Goal: Navigation & Orientation: Find specific page/section

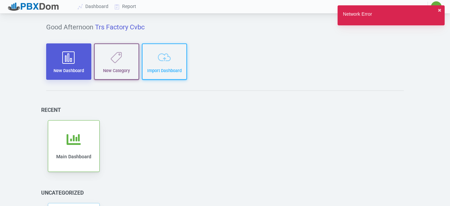
click at [83, 67] on button "New Dashboard" at bounding box center [68, 61] width 45 height 36
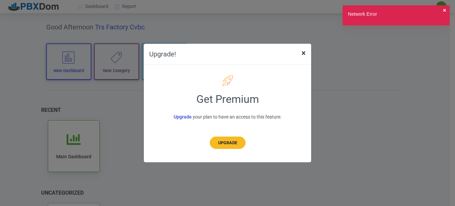
click at [300, 49] on button "×" at bounding box center [303, 53] width 15 height 19
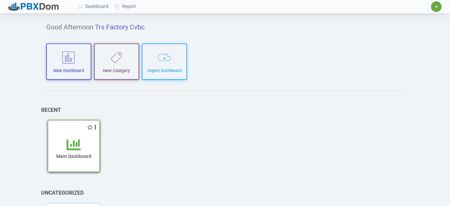
click at [55, 153] on div "Main Dashboard" at bounding box center [74, 155] width 38 height 34
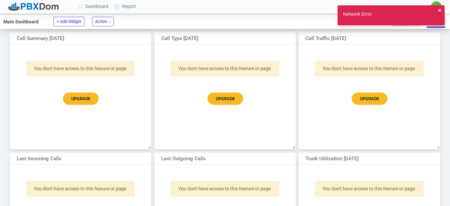
click at [441, 11] on div "Network Error ✖︎" at bounding box center [390, 15] width 107 height 20
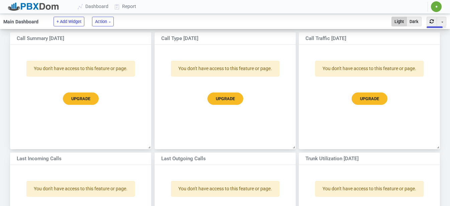
click at [435, 6] on span "✷" at bounding box center [435, 7] width 3 height 4
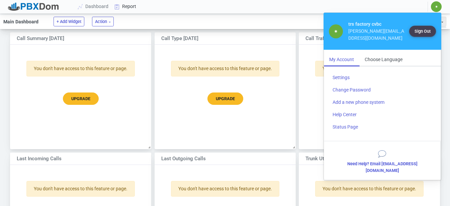
click at [120, 6] on icon at bounding box center [117, 6] width 10 height 5
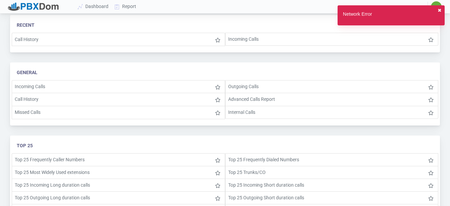
click at [440, 12] on button "✖︎" at bounding box center [439, 10] width 4 height 7
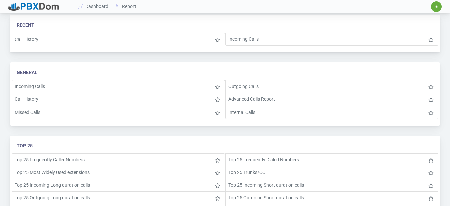
click at [439, 7] on span "✷" at bounding box center [435, 6] width 11 height 11
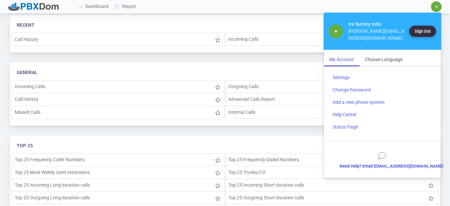
click at [425, 33] on button "Sign Out" at bounding box center [422, 31] width 27 height 11
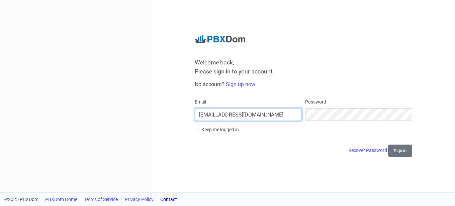
click at [253, 116] on input "[EMAIL_ADDRESS][DOMAIN_NAME]" at bounding box center [248, 114] width 107 height 13
drag, startPoint x: 278, startPoint y: 113, endPoint x: 0, endPoint y: 114, distance: 278.4
click at [0, 114] on div "Welcome back, Please sign in to your account. No account? Sign up now Email [EM…" at bounding box center [227, 96] width 455 height 193
type input "[PERSON_NAME][EMAIL_ADDRESS][DOMAIN_NAME]"
click at [397, 150] on button "Sign in" at bounding box center [400, 151] width 24 height 12
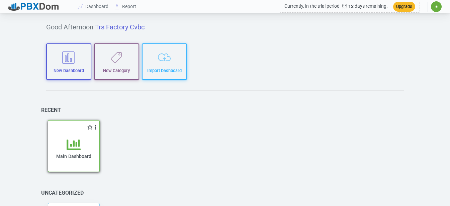
click at [62, 157] on span "Main Dashboard" at bounding box center [73, 156] width 35 height 5
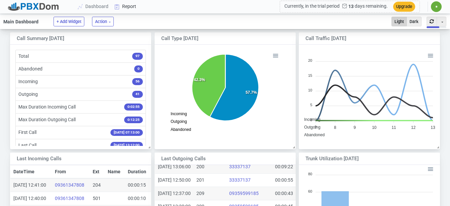
click at [123, 7] on link "Report" at bounding box center [126, 6] width 28 height 12
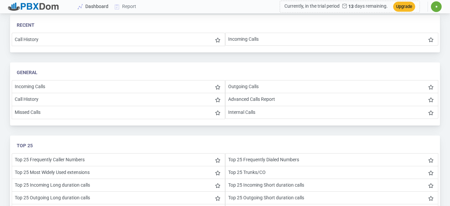
click at [94, 7] on link "Dashboard" at bounding box center [93, 6] width 37 height 12
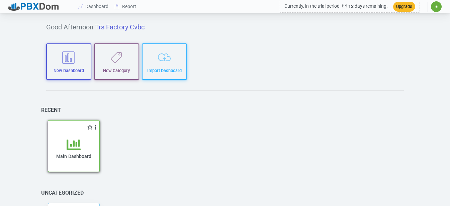
click at [71, 167] on div "Main Dashboard" at bounding box center [74, 155] width 38 height 34
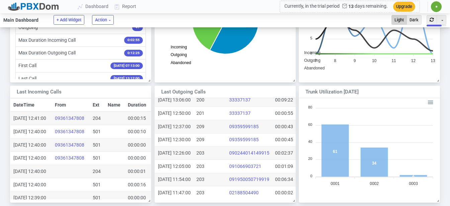
scroll to position [100, 0]
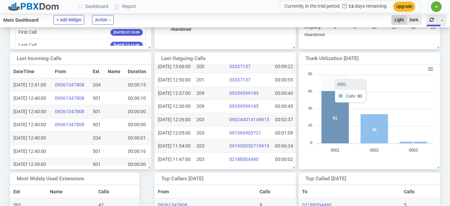
click at [338, 126] on icon at bounding box center [334, 117] width 27 height 52
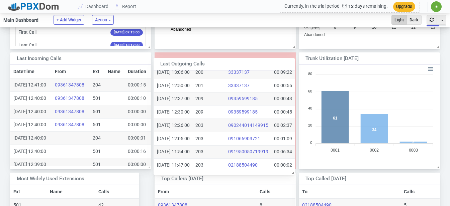
drag, startPoint x: 230, startPoint y: 166, endPoint x: 229, endPoint y: 172, distance: 5.8
click at [229, 172] on div "Last Outgoing Calls Toggle Dropdown Duplicate DateTime Ext Name To Duration [DA…" at bounding box center [223, 116] width 141 height 117
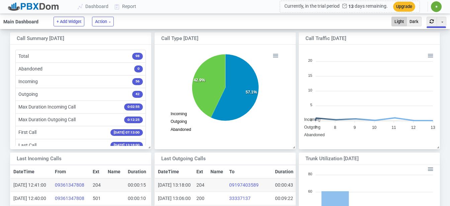
scroll to position [112, 151]
